Goal: Transaction & Acquisition: Purchase product/service

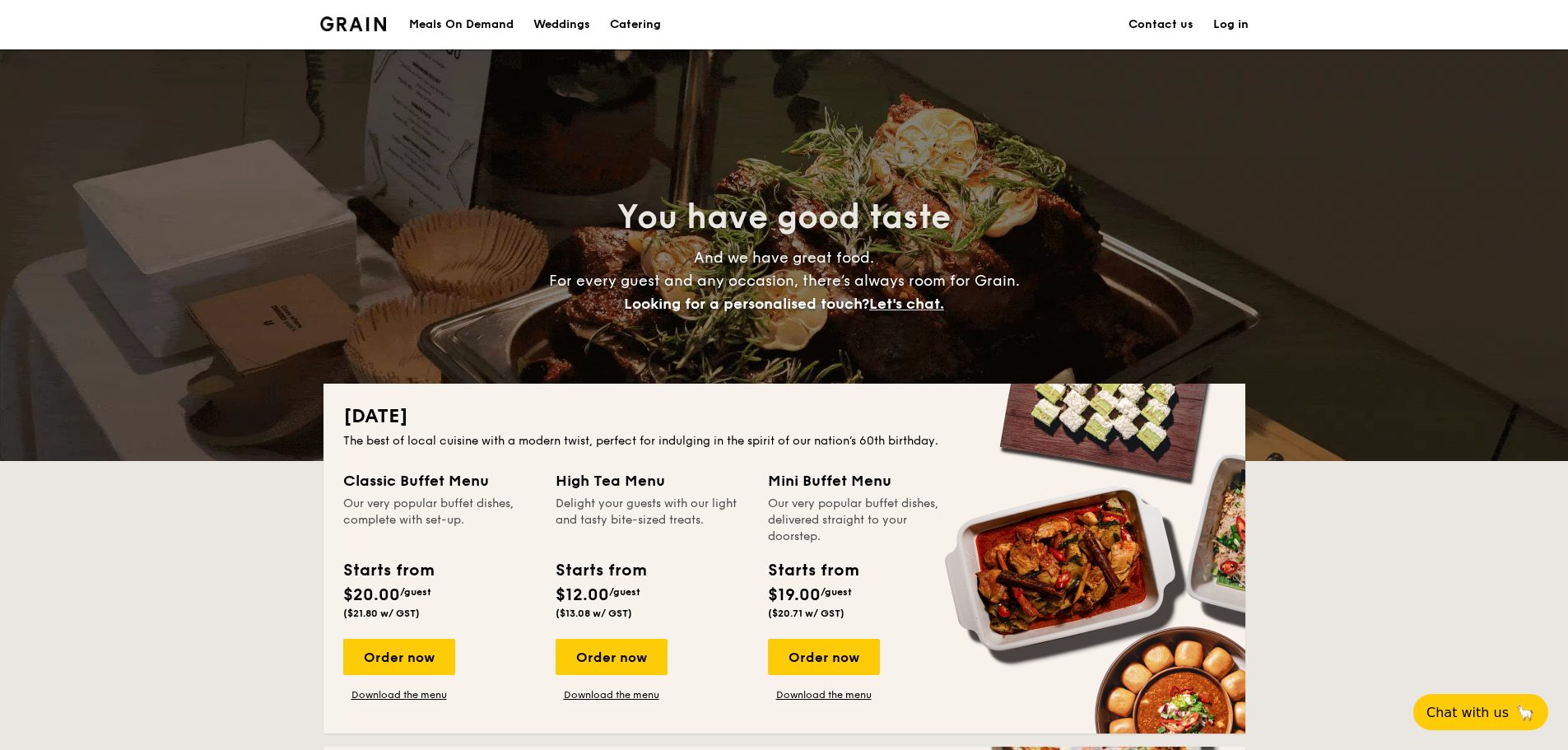
scroll to position [83, 0]
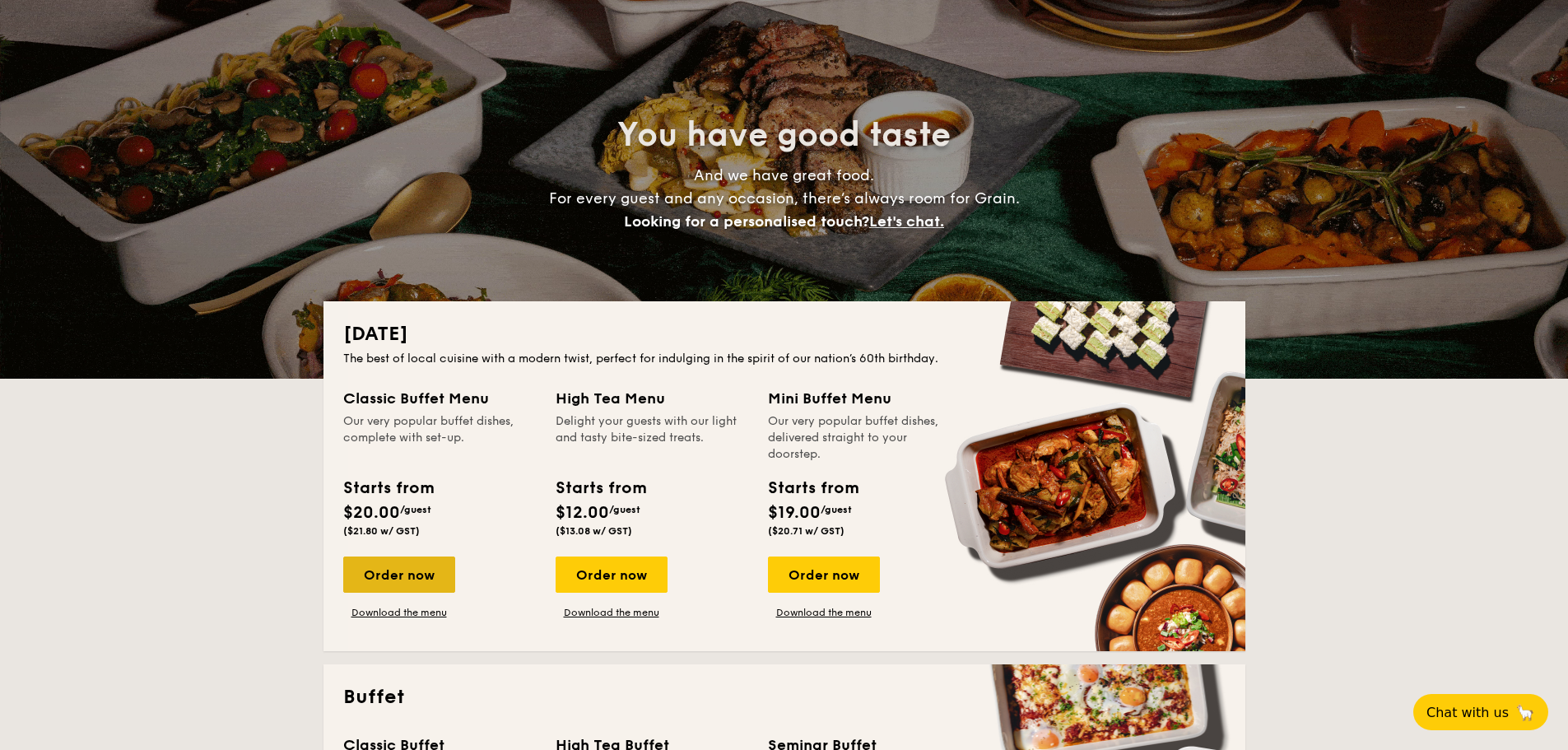
click at [374, 576] on div "Order now" at bounding box center [399, 575] width 112 height 36
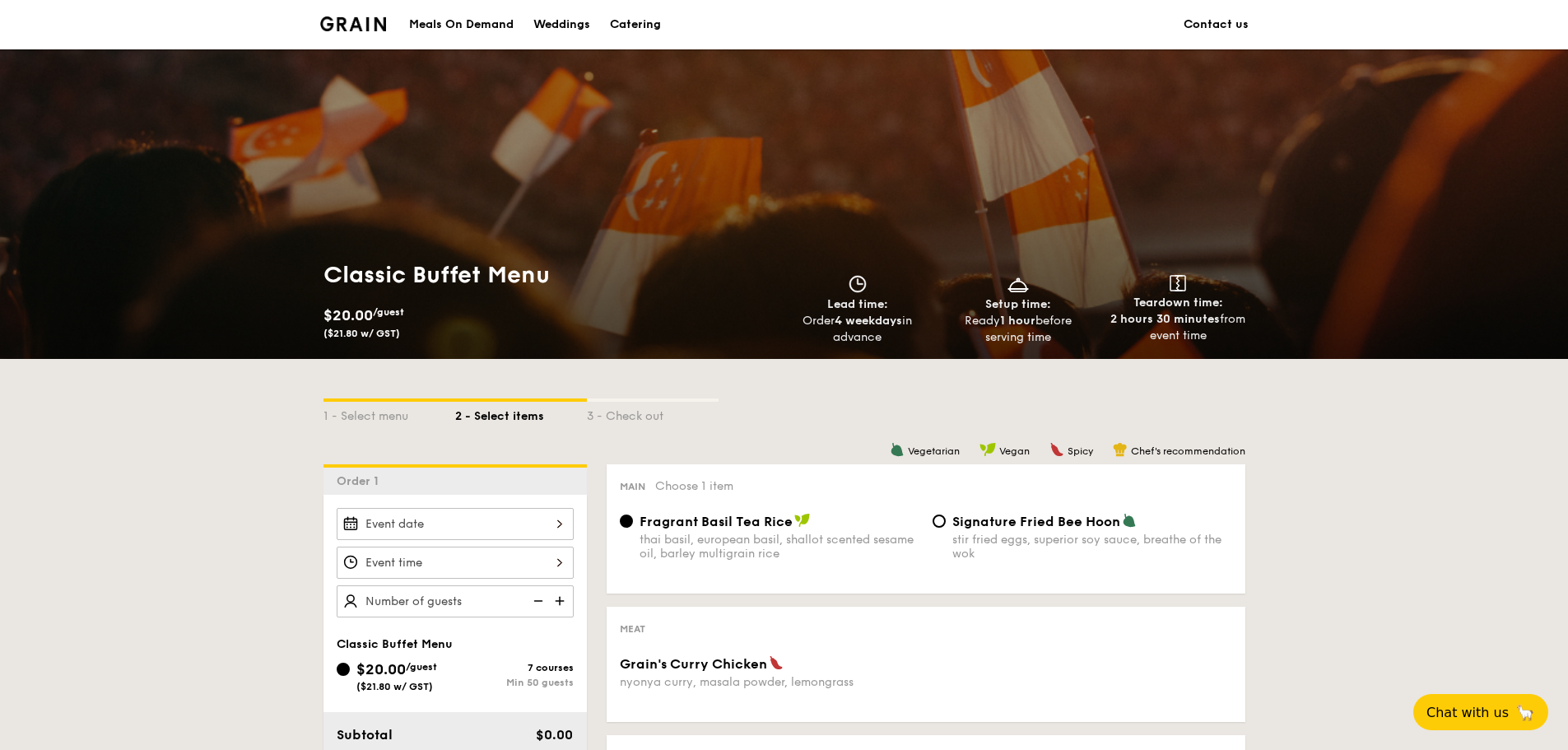
scroll to position [164, 0]
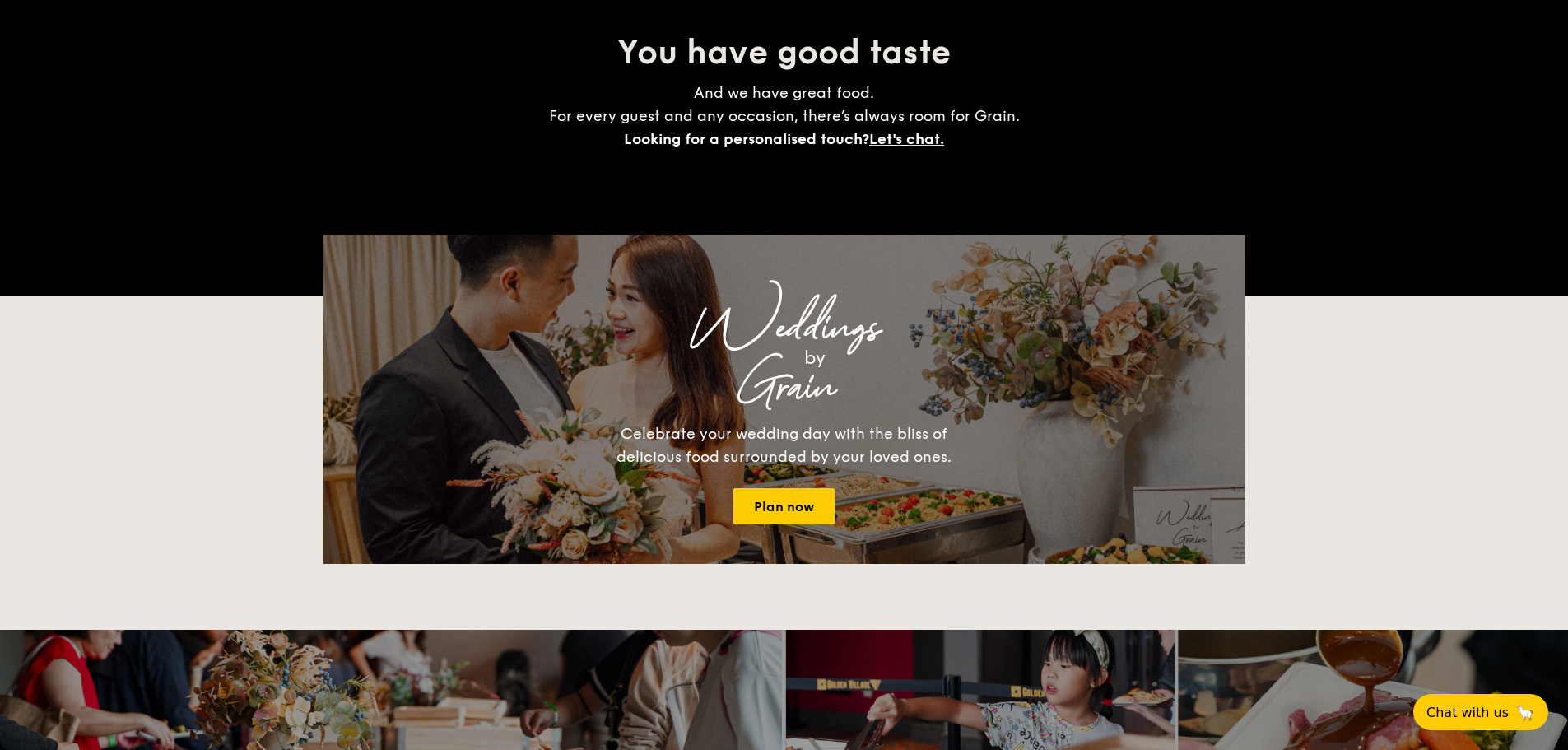
scroll to position [83, 0]
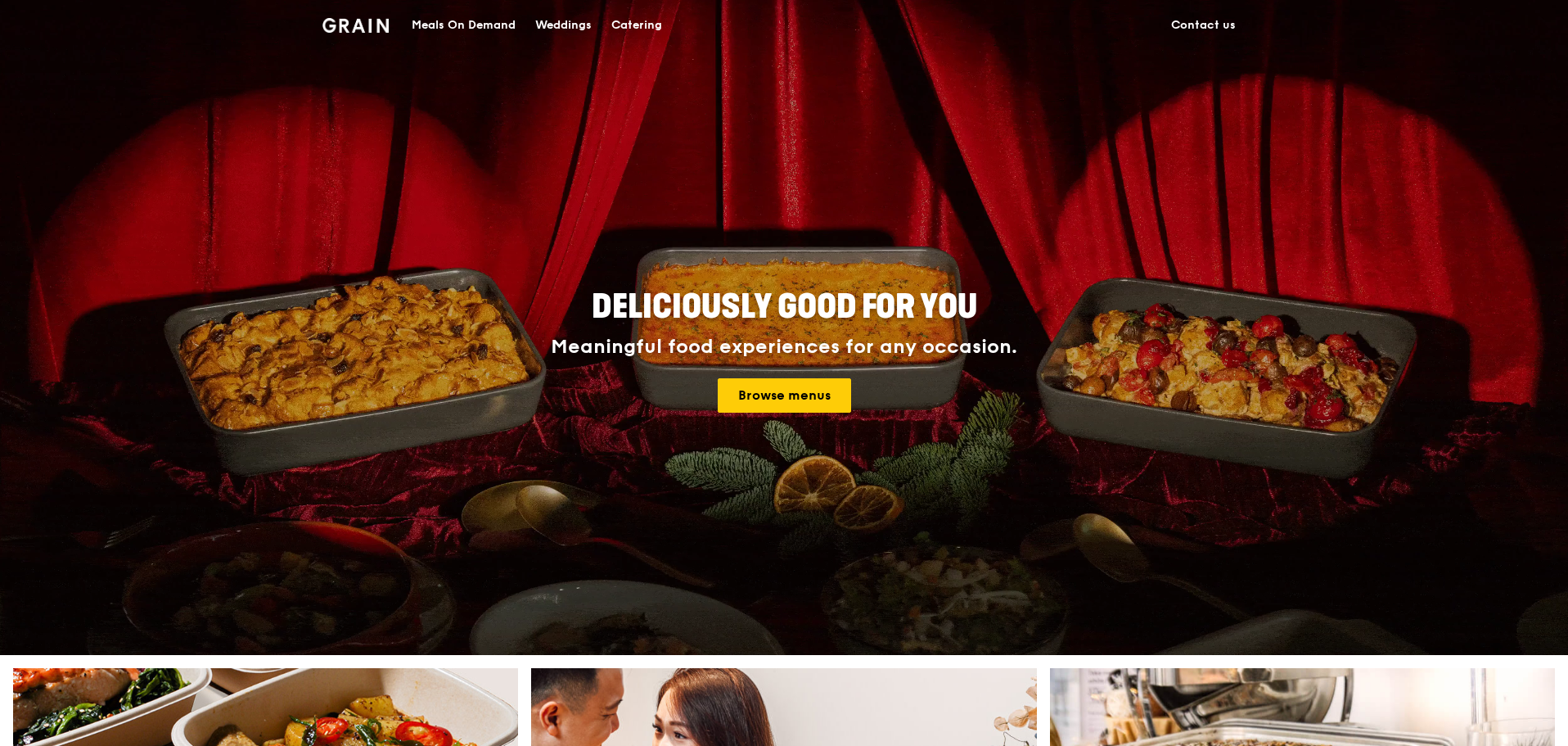
click at [461, 25] on div "Meals On Demand" at bounding box center [463, 25] width 104 height 49
click at [651, 20] on div "Catering" at bounding box center [637, 25] width 51 height 49
